Goal: Find specific page/section: Find specific page/section

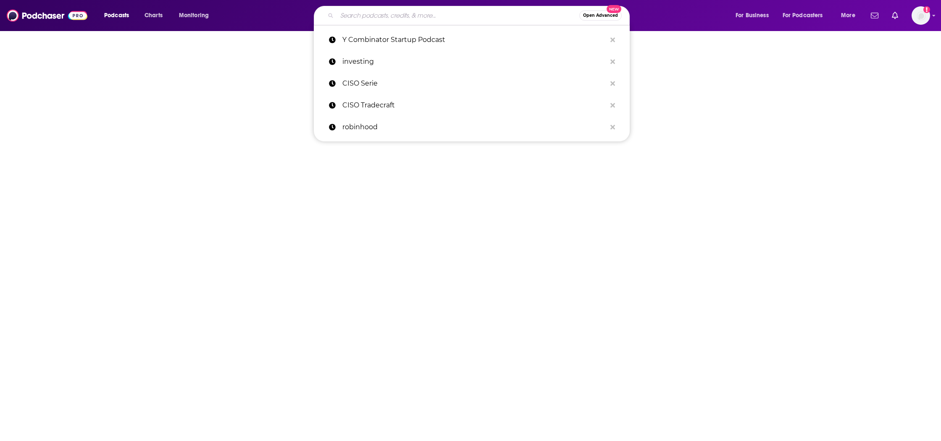
click at [354, 15] on input "Search podcasts, credits, & more..." at bounding box center [458, 15] width 242 height 13
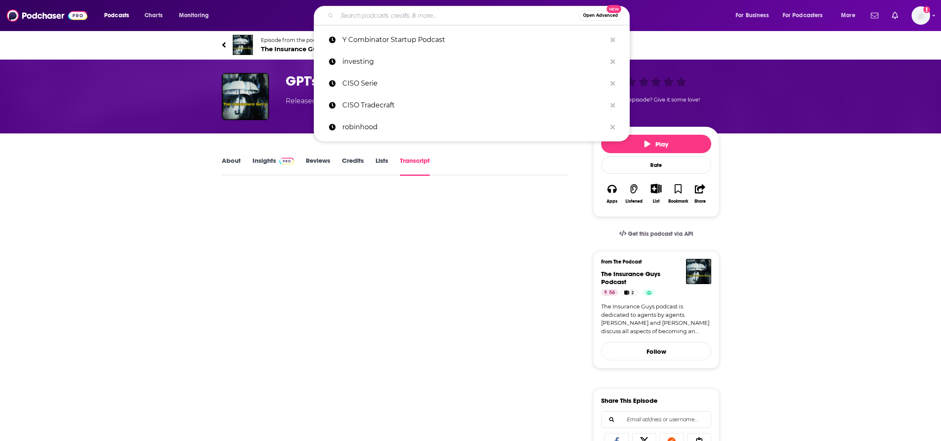
paste input "Agility Insurance Services Podcast"
type input "Agility Insurance Services Podcast"
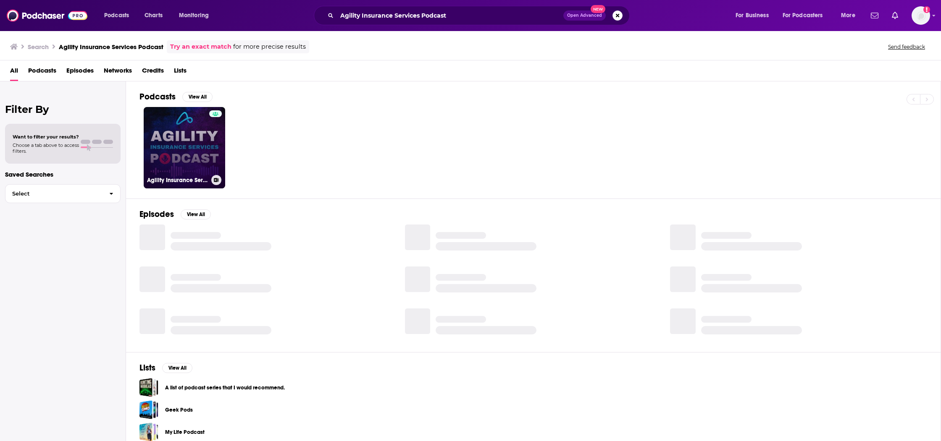
click at [199, 134] on link "Agility Insurance Services Podcast" at bounding box center [184, 147] width 81 height 81
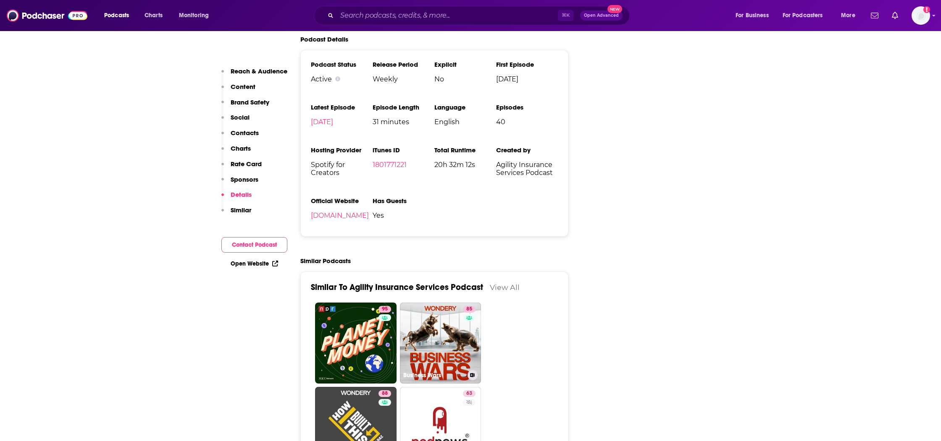
scroll to position [964, 0]
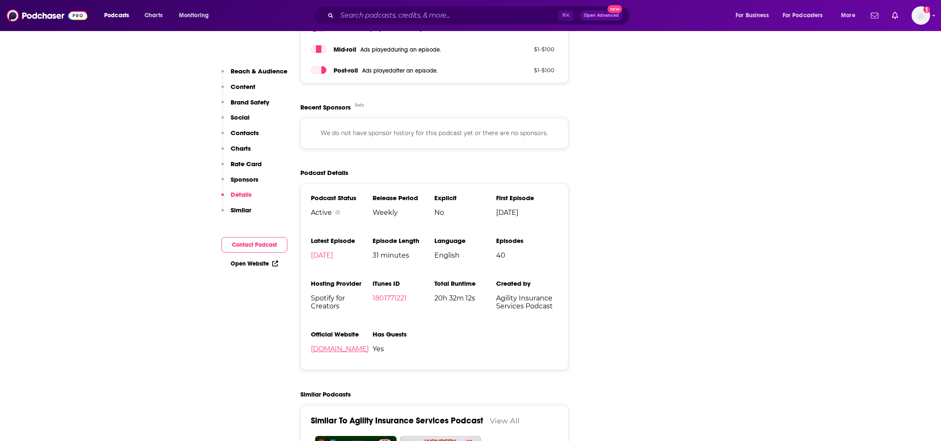
click at [350, 351] on link "[DOMAIN_NAME]" at bounding box center [340, 349] width 58 height 8
